Goal: Transaction & Acquisition: Purchase product/service

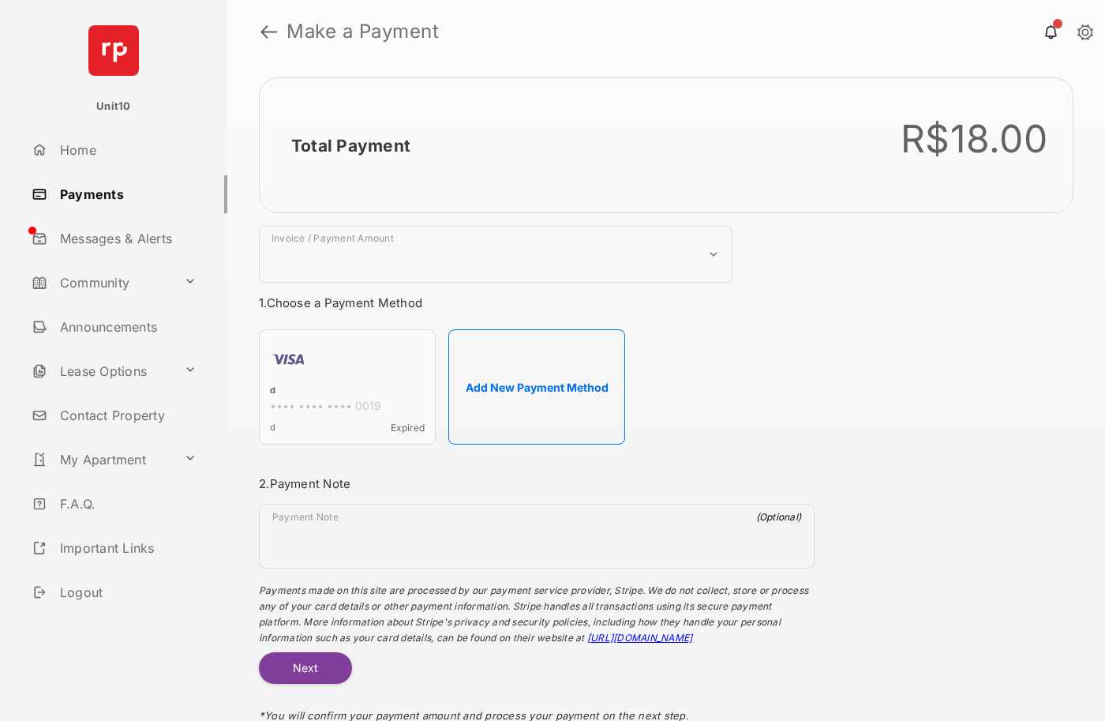
select select "***"
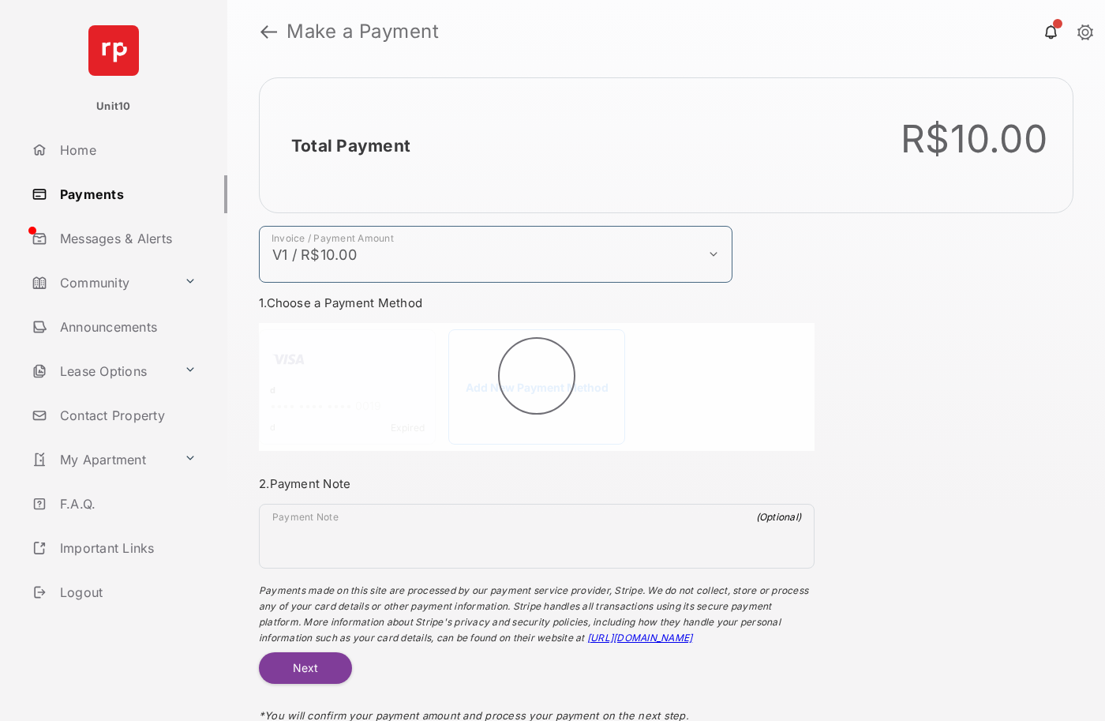
click at [350, 145] on h2 "Total Payment" at bounding box center [350, 146] width 119 height 20
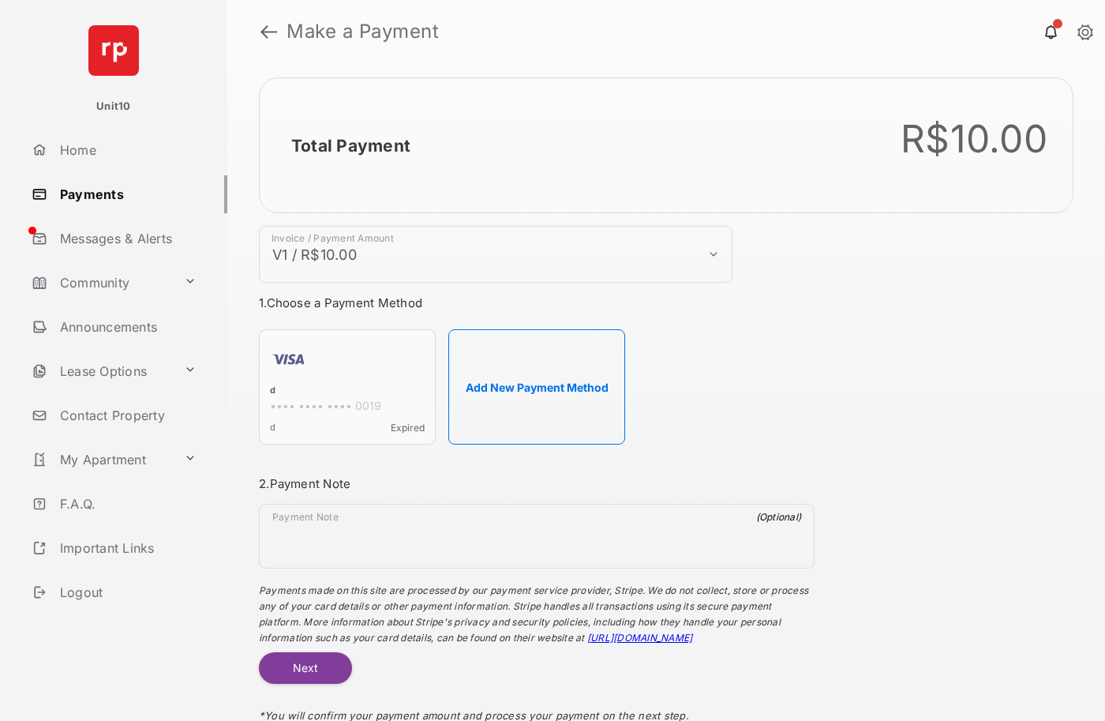
click at [350, 145] on h2 "Total Payment" at bounding box center [350, 146] width 119 height 20
click at [537, 387] on button "Add New Payment Method" at bounding box center [536, 386] width 177 height 115
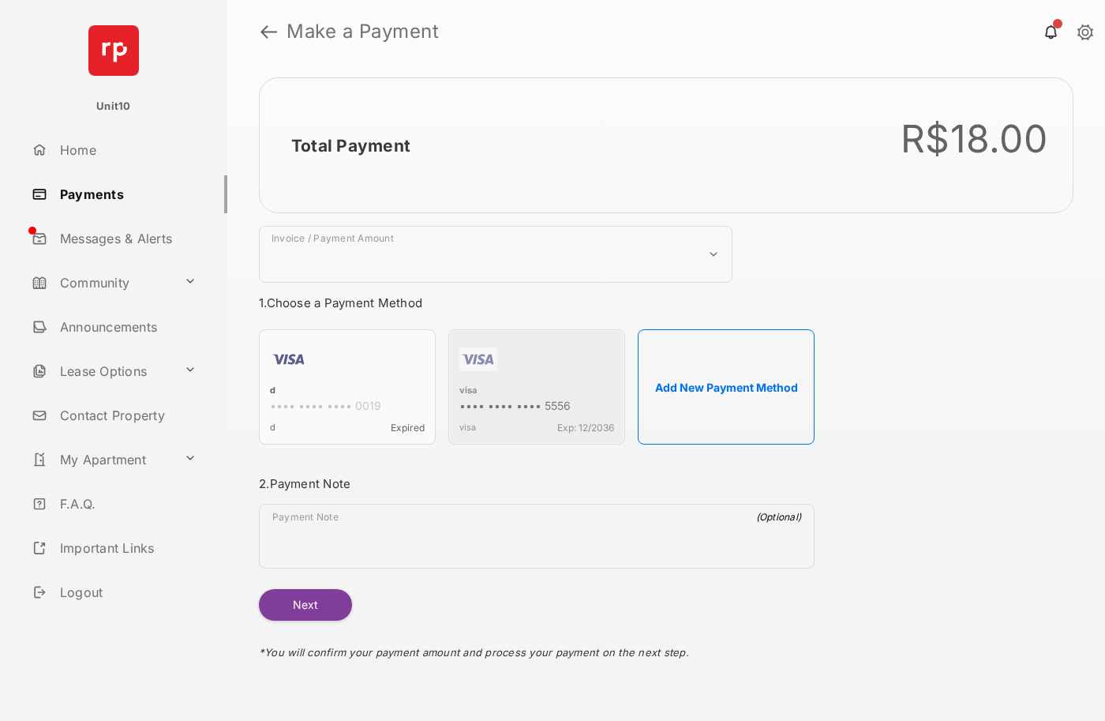
click at [363, 32] on strong "Make a Payment" at bounding box center [362, 31] width 152 height 19
click at [350, 145] on h2 "Total Payment" at bounding box center [350, 146] width 119 height 20
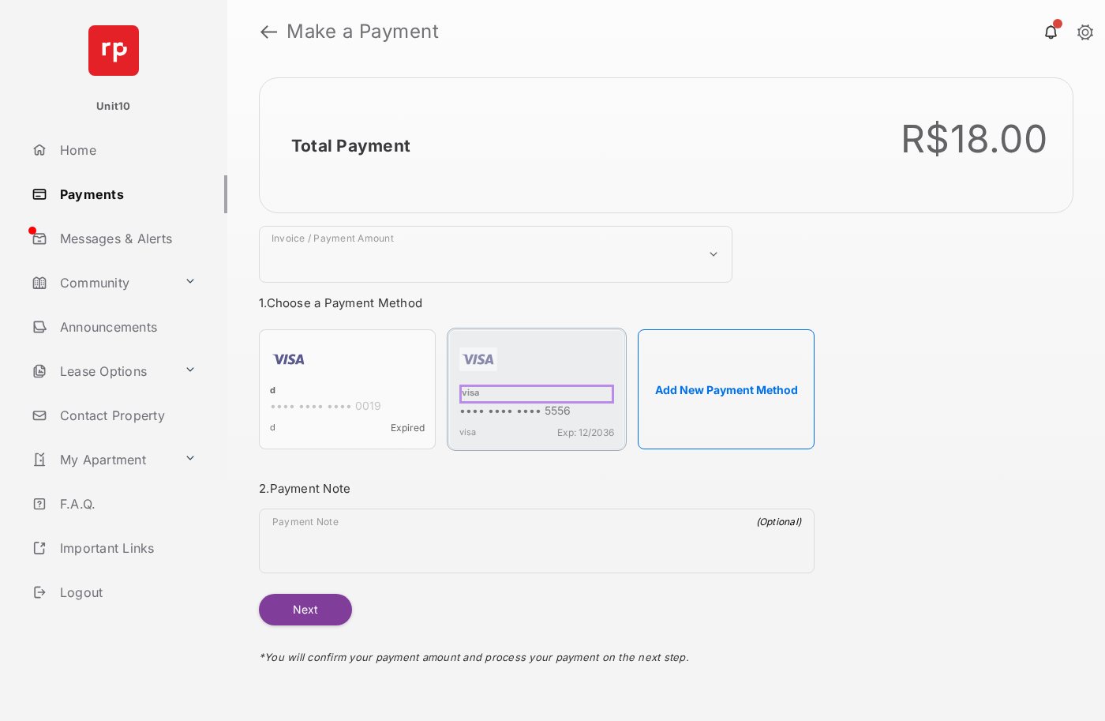
click at [468, 391] on div "visa" at bounding box center [536, 393] width 155 height 19
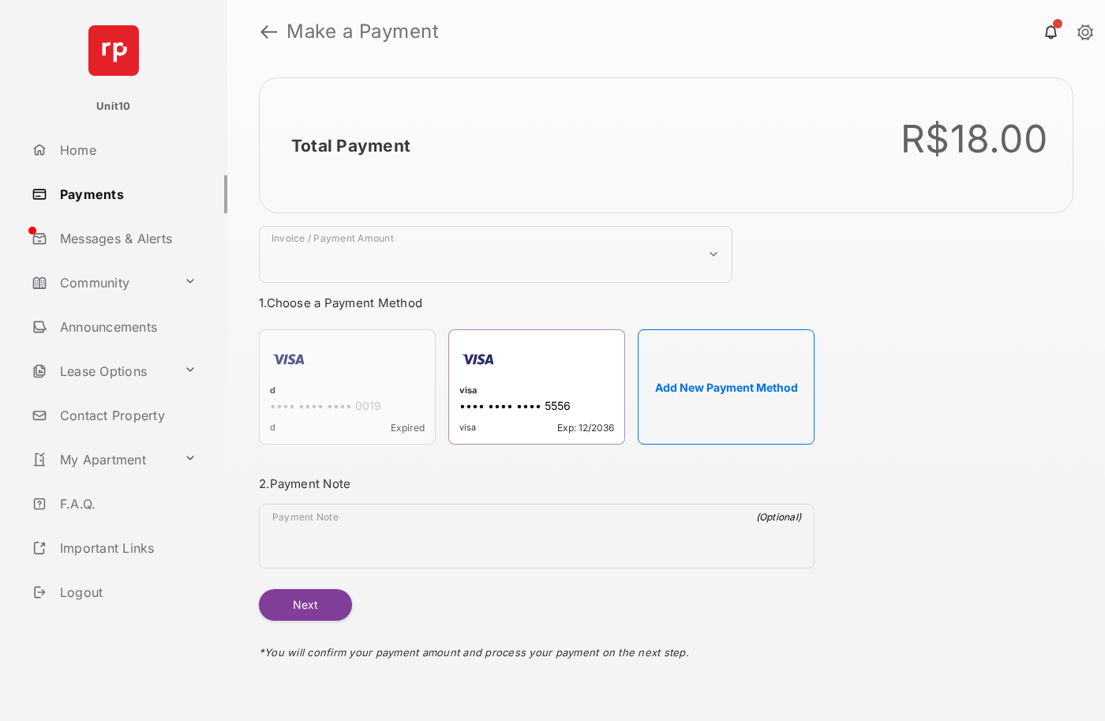
select select "***"
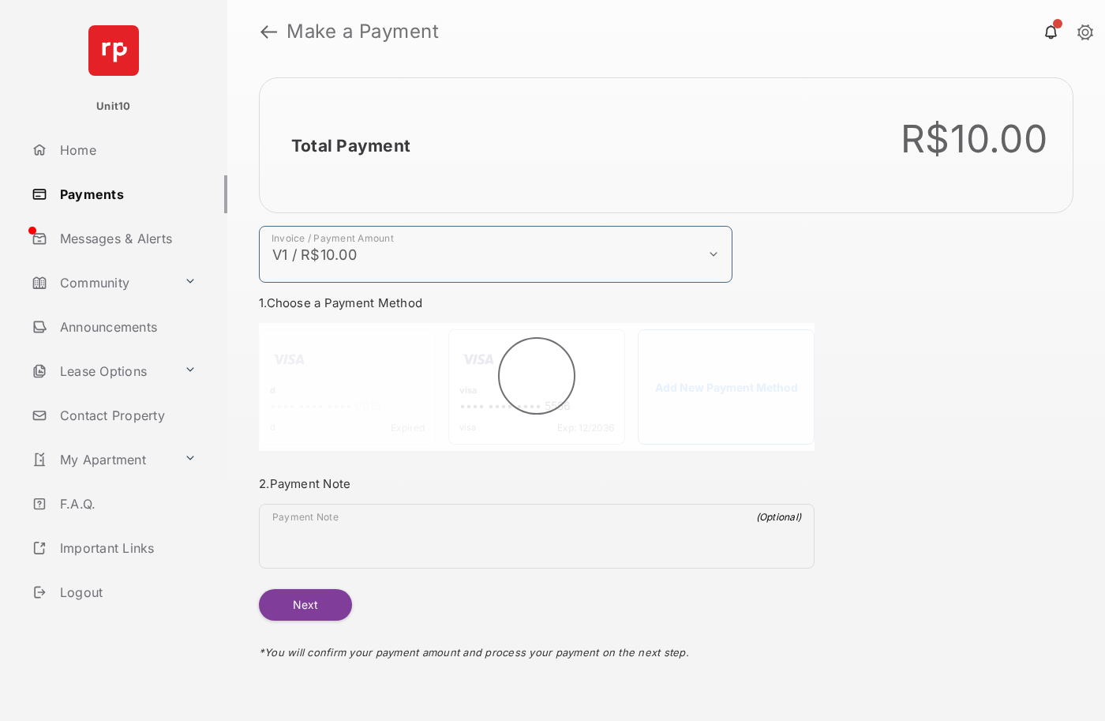
click at [350, 145] on h2 "Total Payment" at bounding box center [350, 146] width 119 height 20
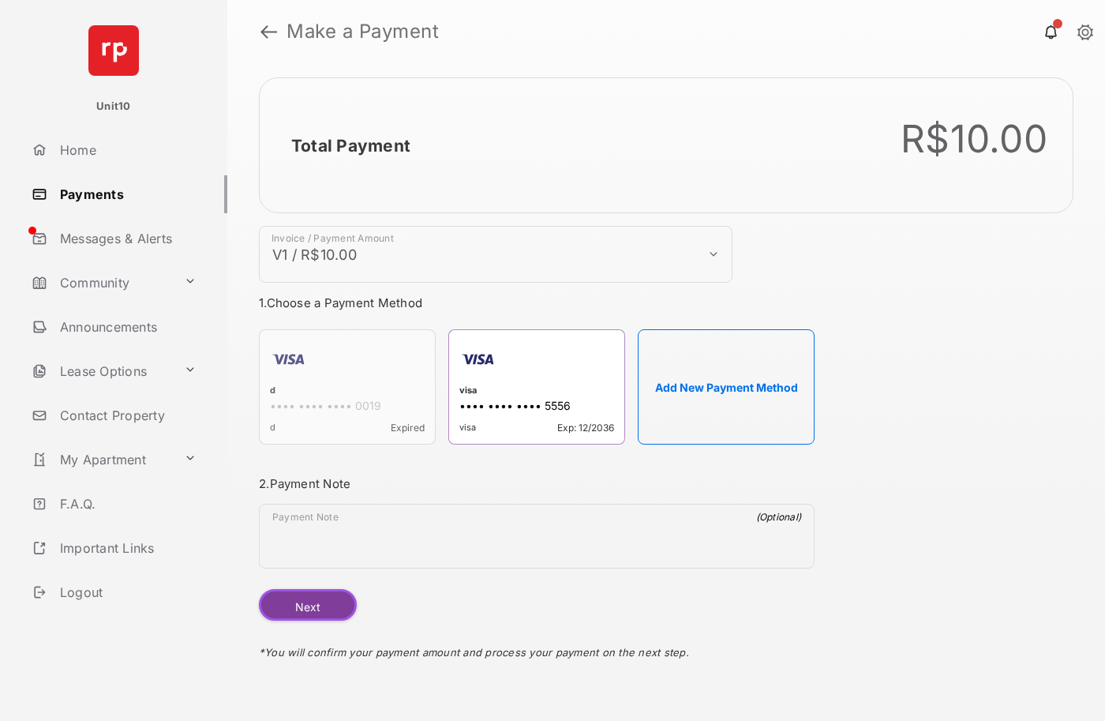
click at [305, 605] on button "Next" at bounding box center [308, 605] width 98 height 32
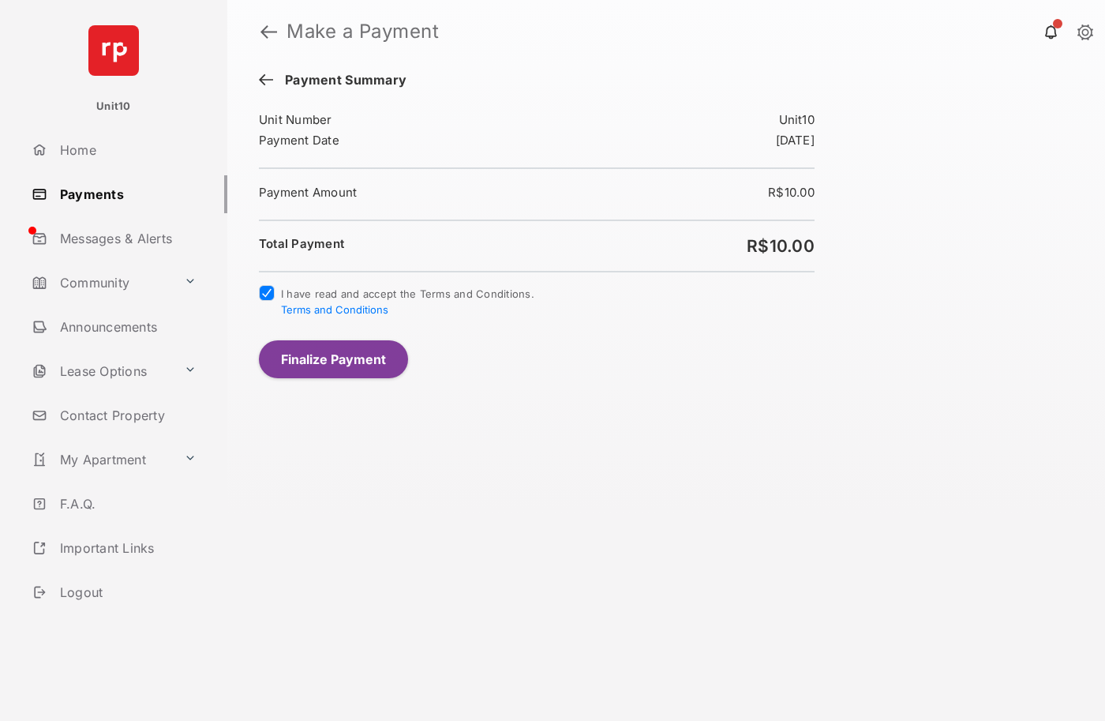
click at [333, 358] on button "Finalize Payment" at bounding box center [333, 359] width 149 height 38
